Goal: Check status: Check status

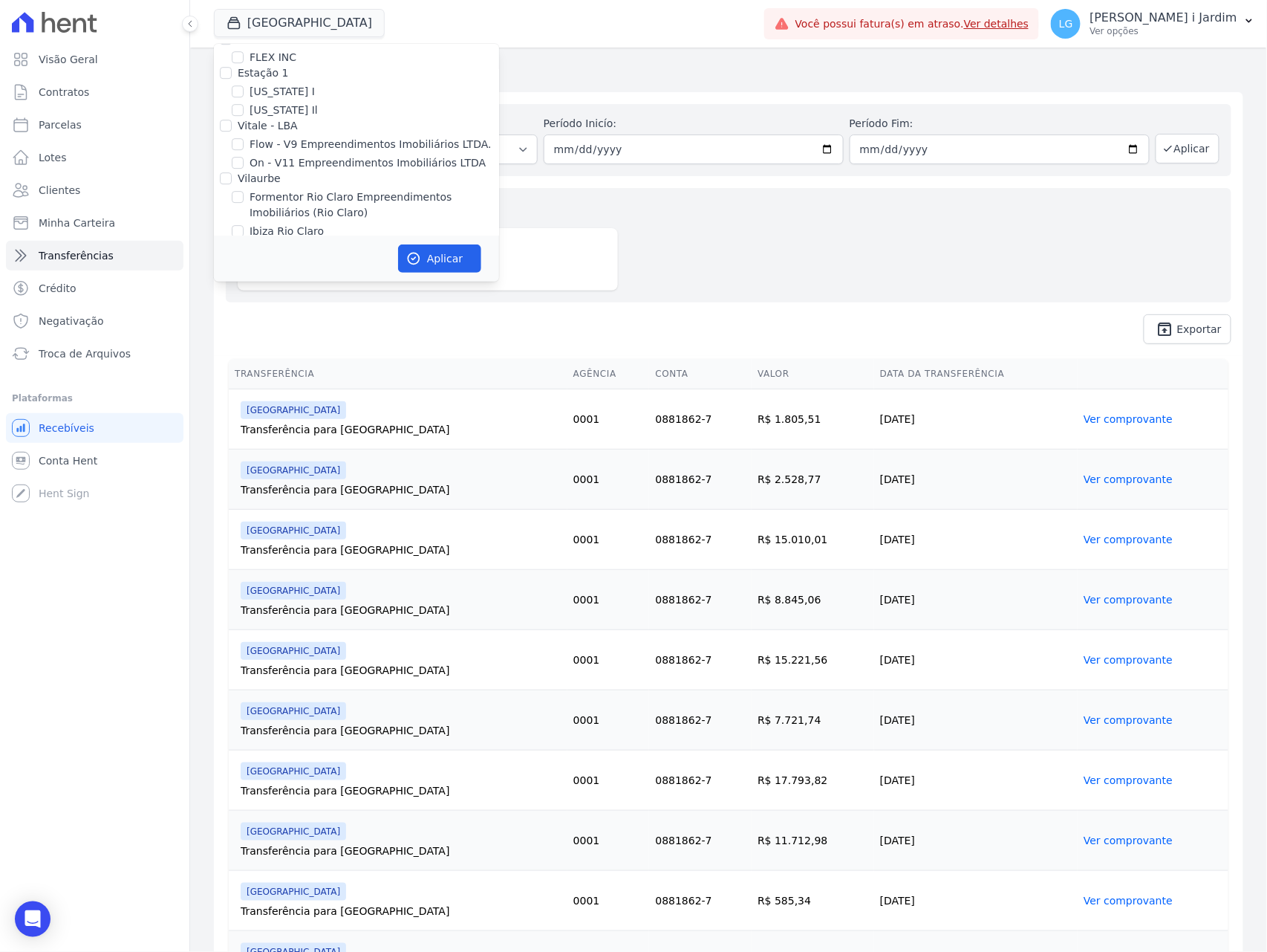
scroll to position [2277, 0]
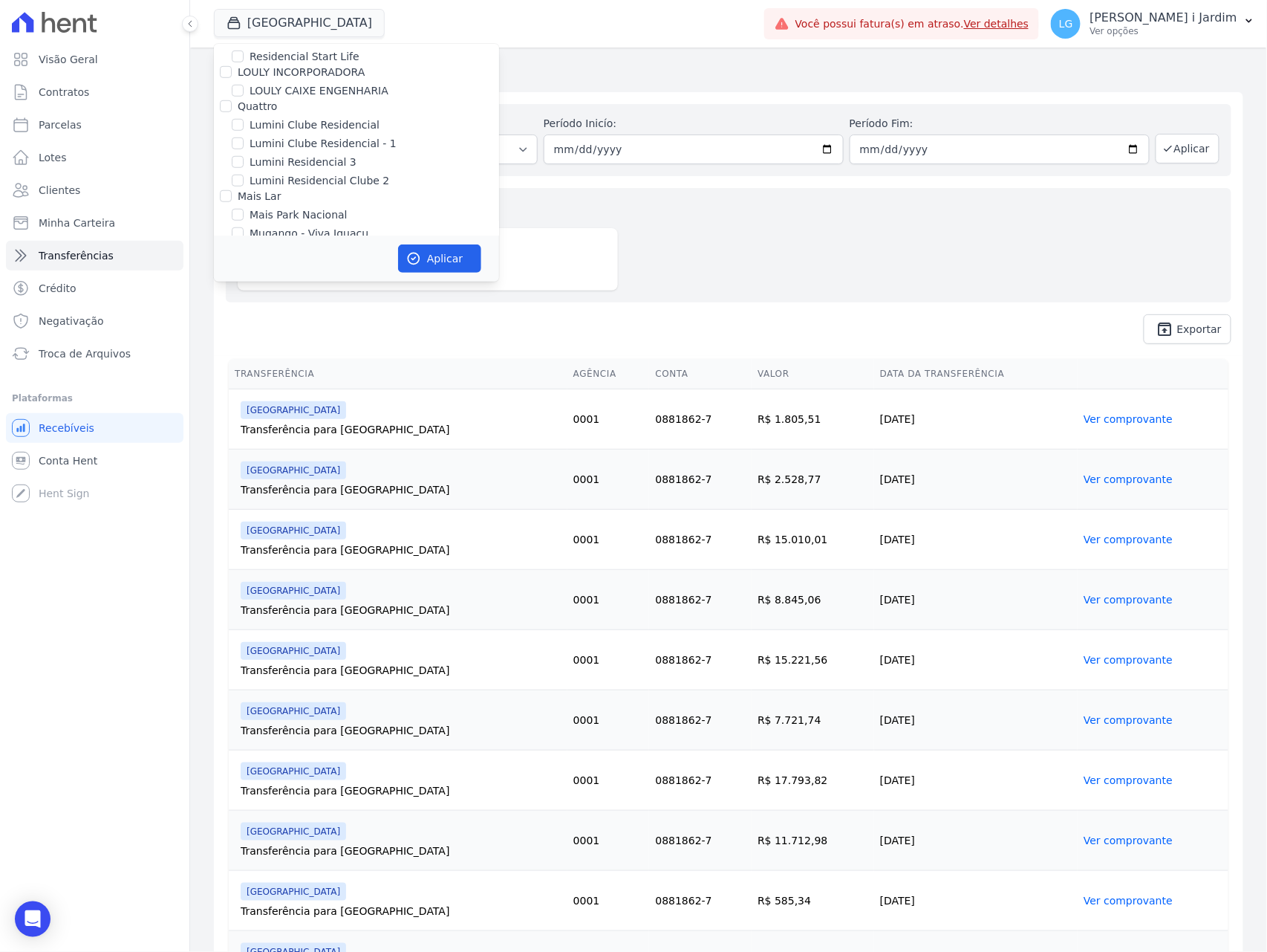
click at [315, 245] on label "[GEOGRAPHIC_DATA]" at bounding box center [304, 252] width 109 height 15
click at [244, 246] on input "[GEOGRAPHIC_DATA]" at bounding box center [238, 252] width 12 height 12
checkbox input "false"
click at [322, 226] on label "Mugango - Viva Iguaçu" at bounding box center [309, 233] width 118 height 15
click at [244, 227] on input "Mugango - Viva Iguaçu" at bounding box center [238, 233] width 12 height 12
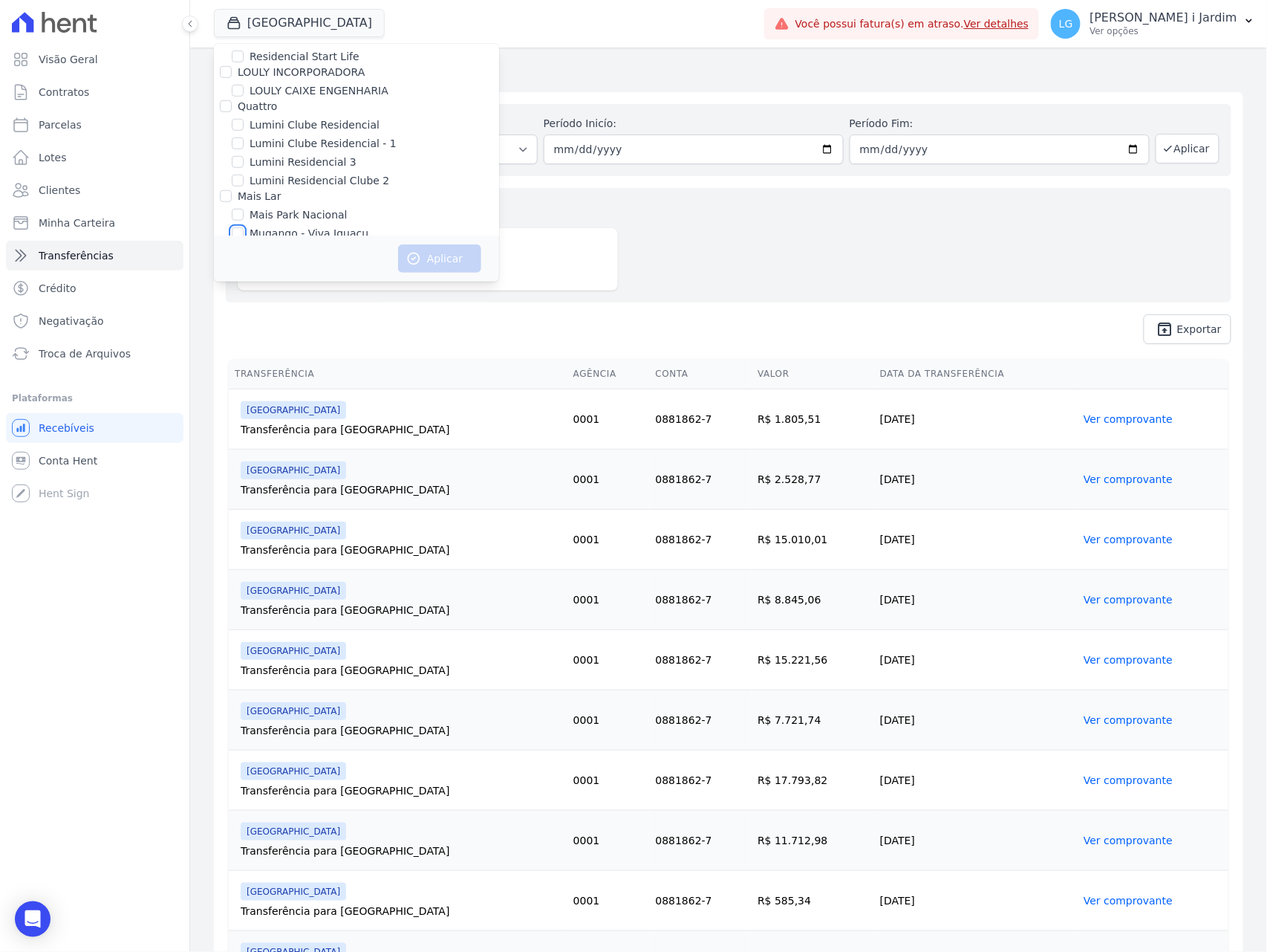
checkbox input "true"
click at [422, 257] on button "Aplicar" at bounding box center [440, 258] width 83 height 28
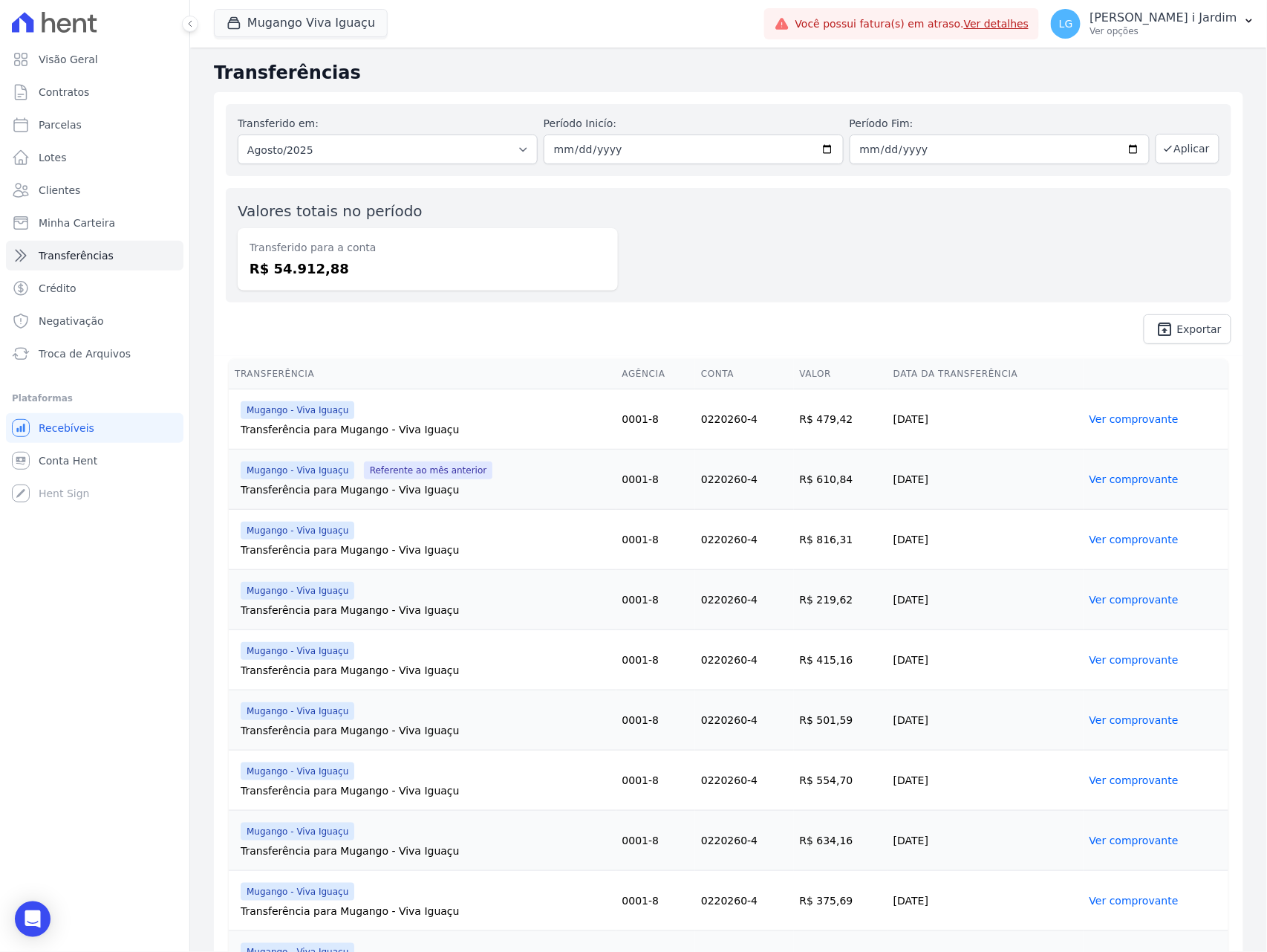
drag, startPoint x: 707, startPoint y: 271, endPoint x: 646, endPoint y: 272, distance: 61.0
click at [706, 271] on div "Valores totais no período Transferido para a conta R$ 54.912,88" at bounding box center [729, 245] width 1006 height 114
click at [479, 146] on select "Todos os meses Março/2023 Abril/2023 Maio/2023 Junho/2023 Julho/2023 Agosto/202…" at bounding box center [388, 149] width 300 height 30
select select "07/2025"
click at [238, 135] on select "Todos os meses Março/2023 Abril/2023 Maio/2023 Junho/2023 Julho/2023 Agosto/202…" at bounding box center [388, 149] width 300 height 30
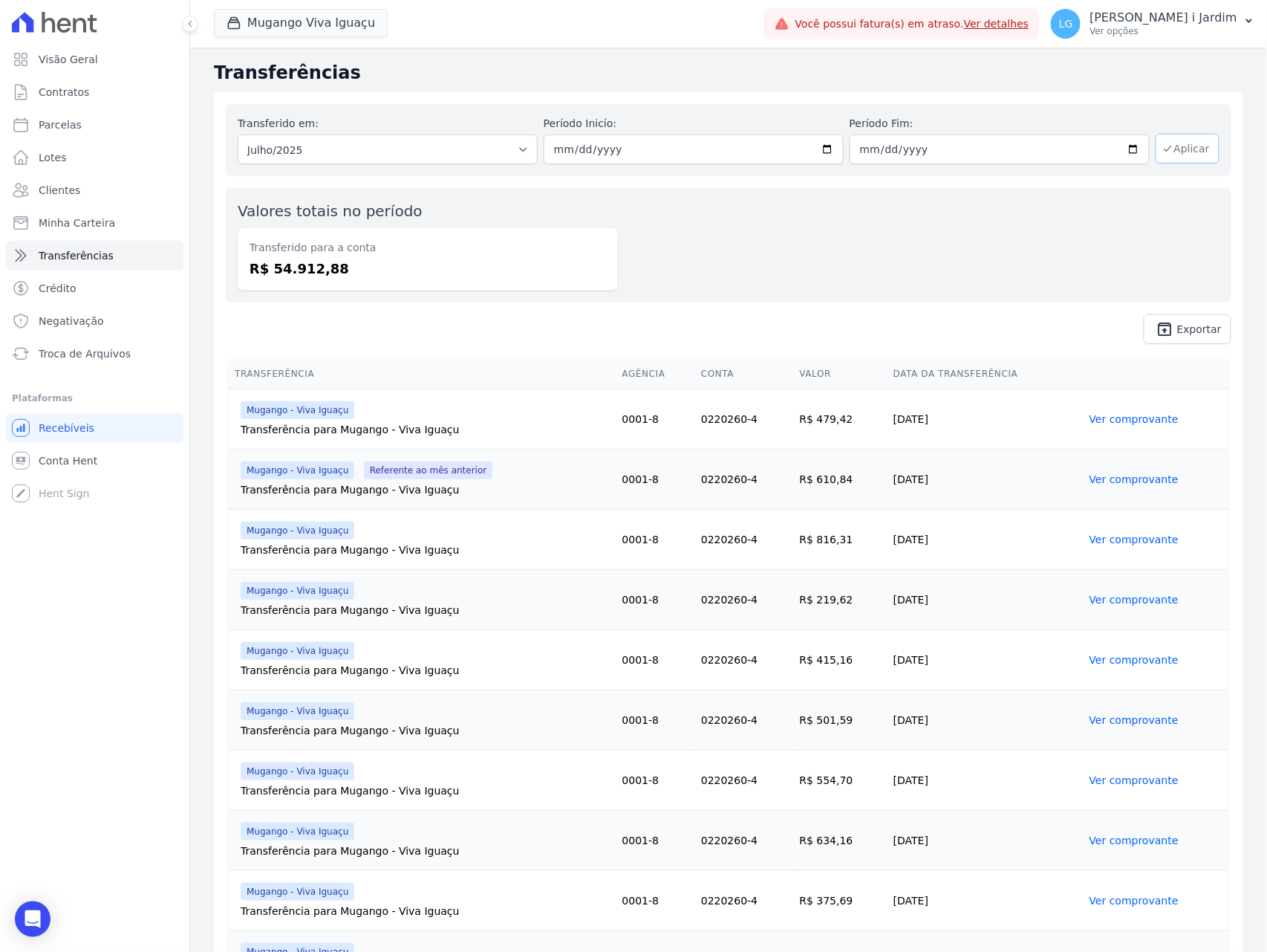
click at [1166, 142] on button "Aplicar" at bounding box center [1188, 149] width 64 height 30
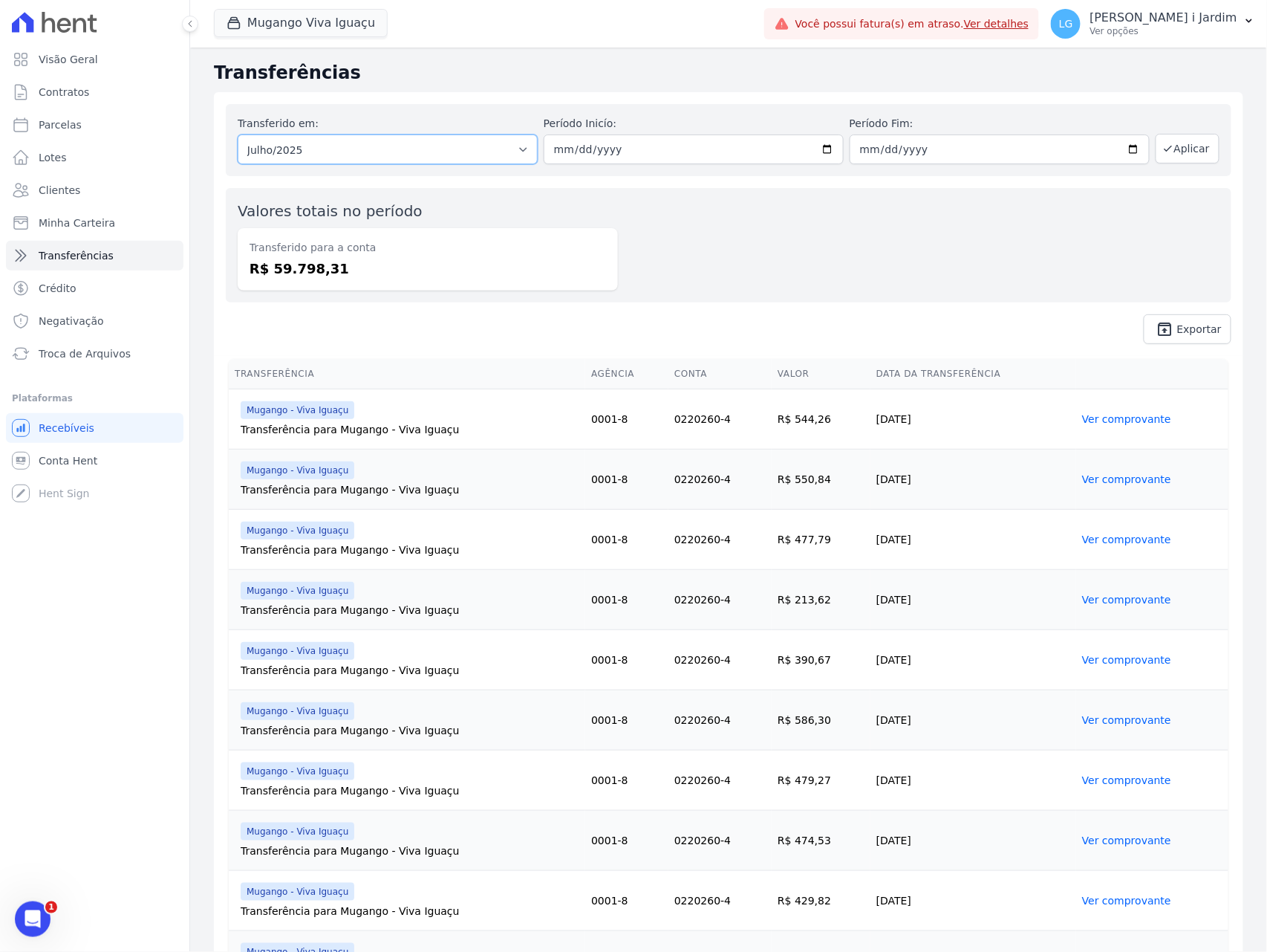
click at [360, 152] on select "Todos os meses Março/2023 Abril/2023 Maio/2023 Junho/2023 Julho/2023 Agosto/202…" at bounding box center [388, 149] width 300 height 30
select select "05/2025"
click at [238, 135] on select "Todos os meses Março/2023 Abril/2023 Maio/2023 Junho/2023 Julho/2023 Agosto/202…" at bounding box center [388, 149] width 300 height 30
click at [1183, 138] on button "Aplicar" at bounding box center [1188, 149] width 64 height 30
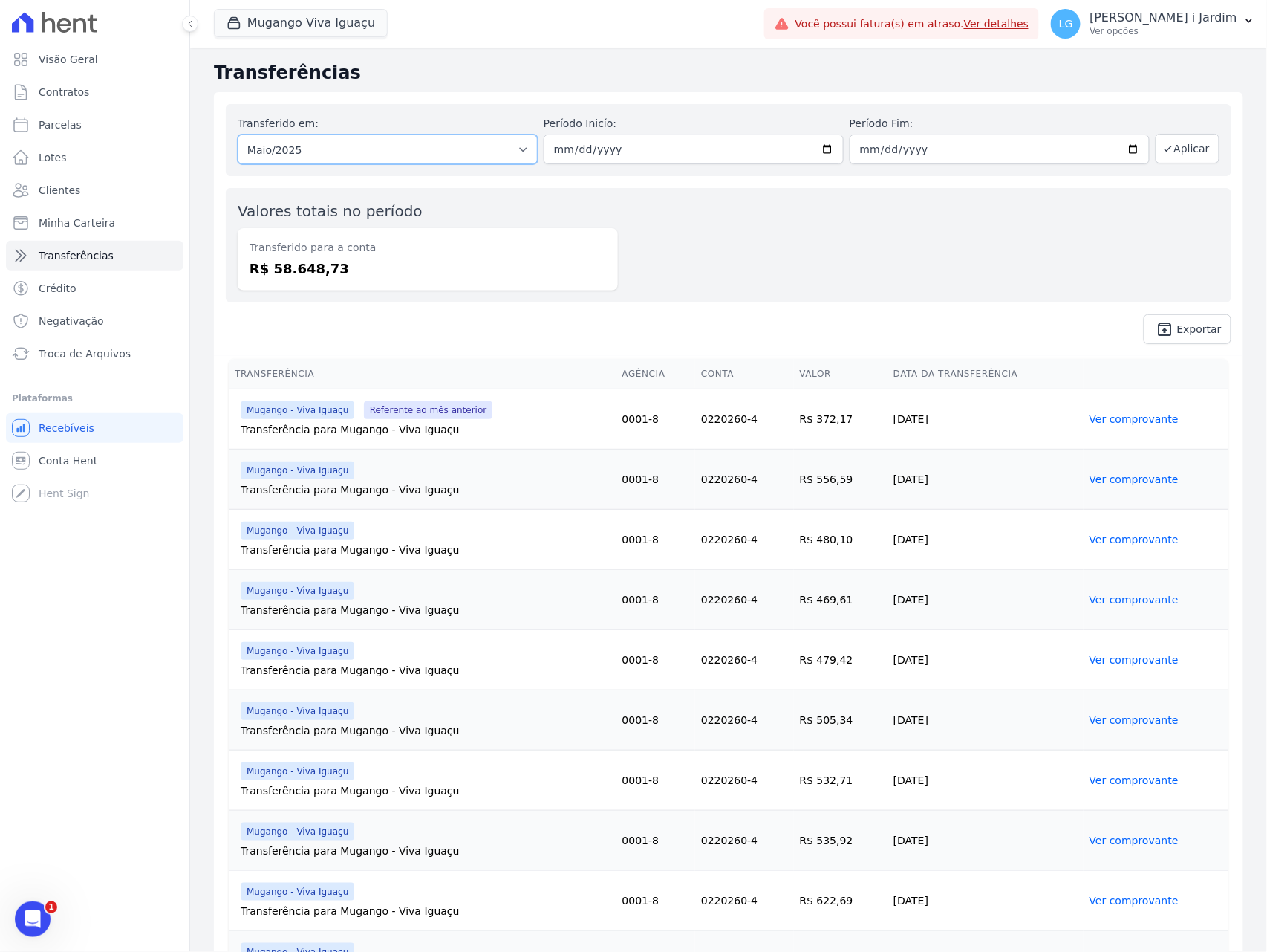
click at [438, 152] on select "Todos os meses Março/2023 [DATE] Maio/2023 Junho/2023 Julho/2023 [DATE] Setembr…" at bounding box center [388, 149] width 300 height 30
